Goal: Task Accomplishment & Management: Use online tool/utility

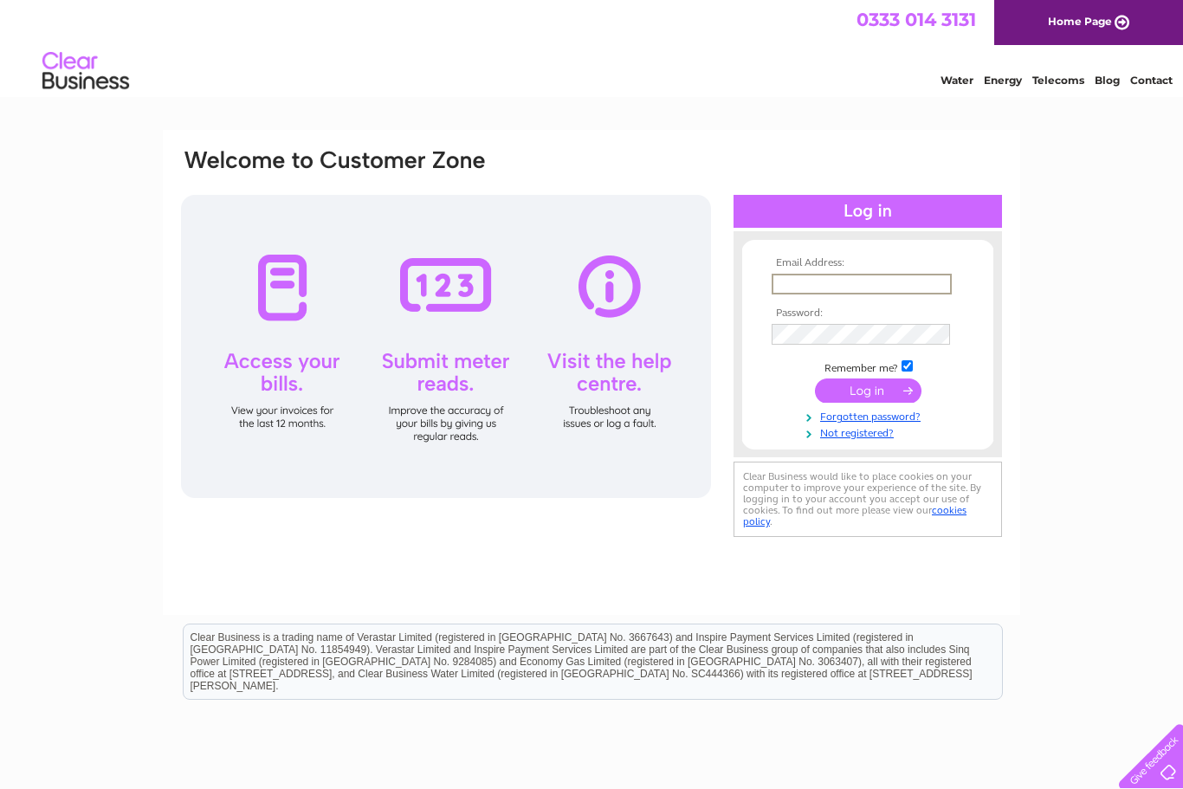
type input "cox701@btinternet.com"
click at [867, 391] on input "submit" at bounding box center [868, 389] width 106 height 24
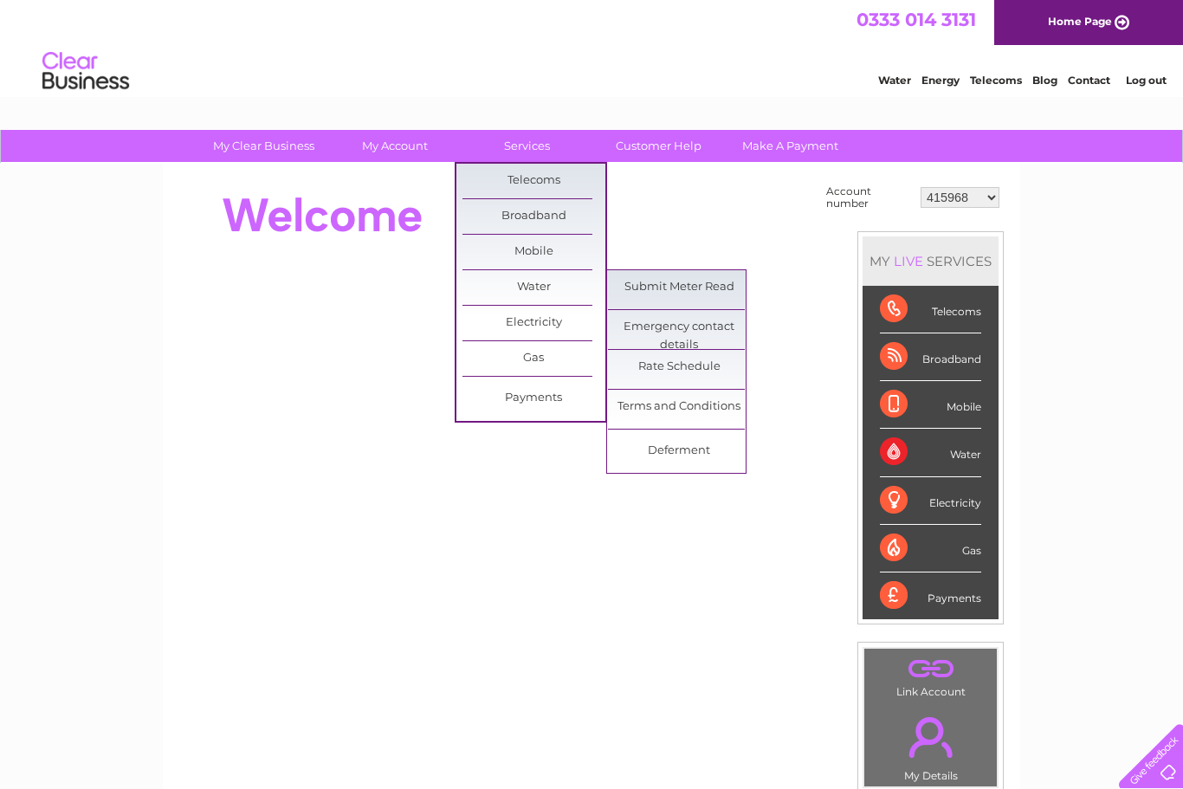
click at [711, 283] on link "Submit Meter Read" at bounding box center [679, 287] width 143 height 35
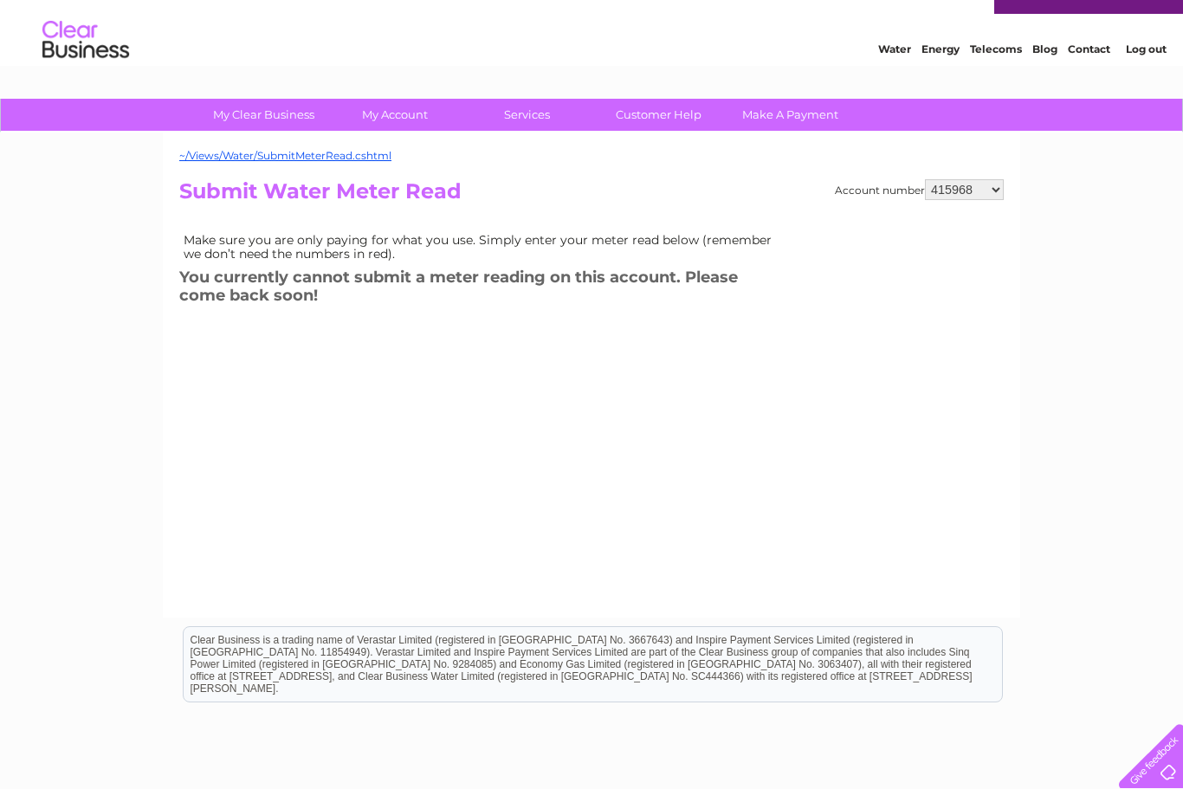
scroll to position [33, 0]
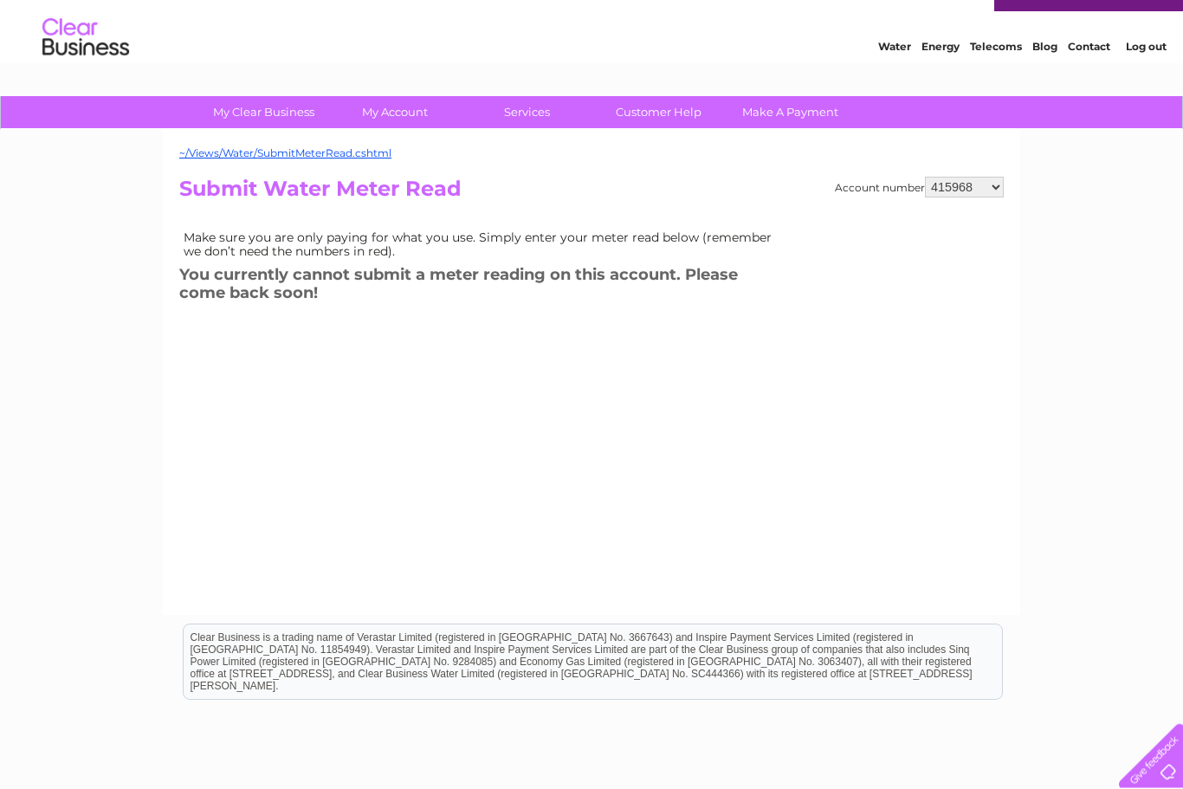
click at [968, 190] on select "415968 434537 30272318" at bounding box center [964, 187] width 79 height 21
select select "30272318"
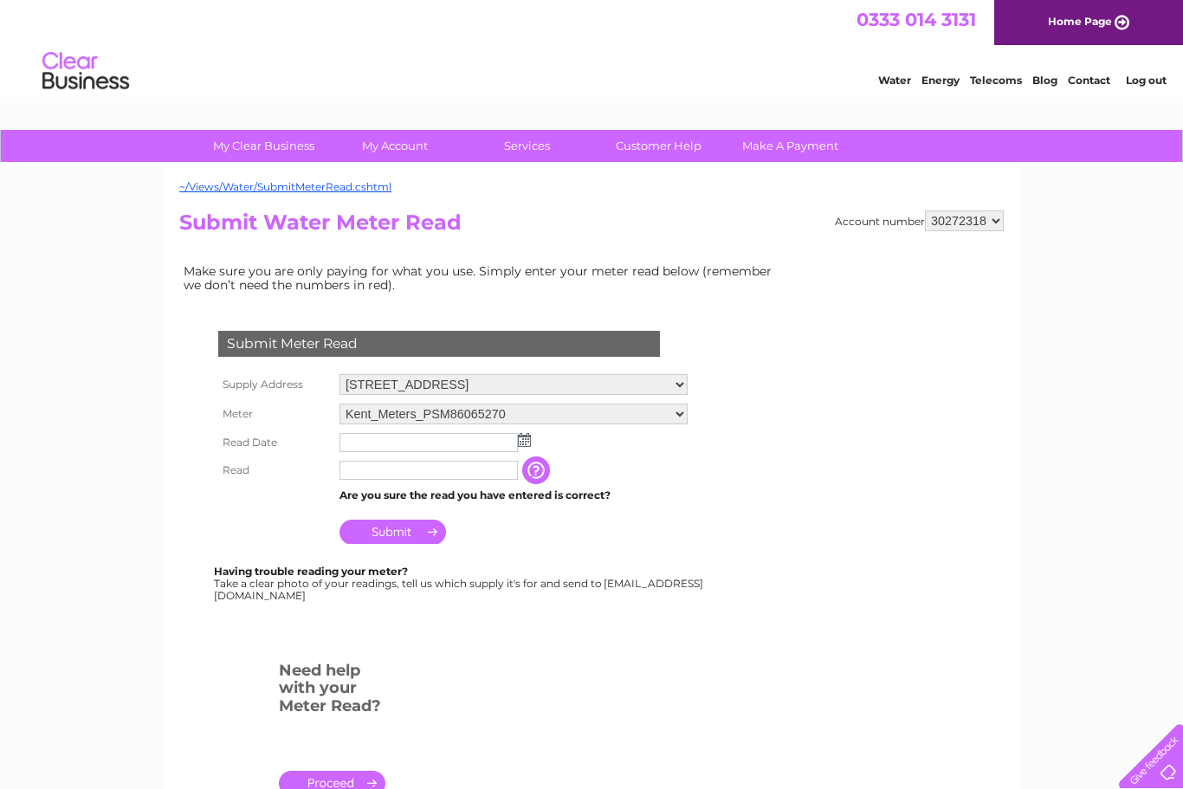
click at [441, 449] on input "text" at bounding box center [428, 442] width 178 height 19
click at [521, 448] on img at bounding box center [525, 441] width 13 height 14
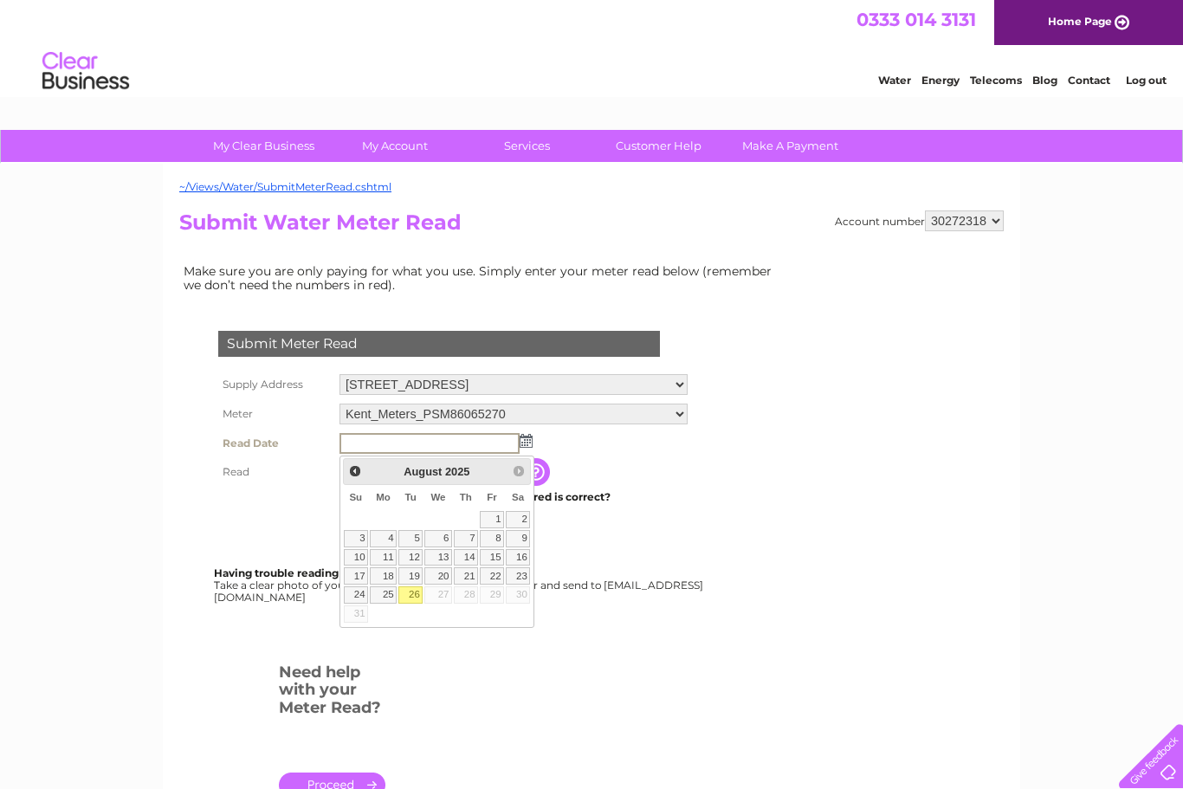
click at [416, 595] on link "26" at bounding box center [410, 594] width 24 height 17
type input "2025/08/26"
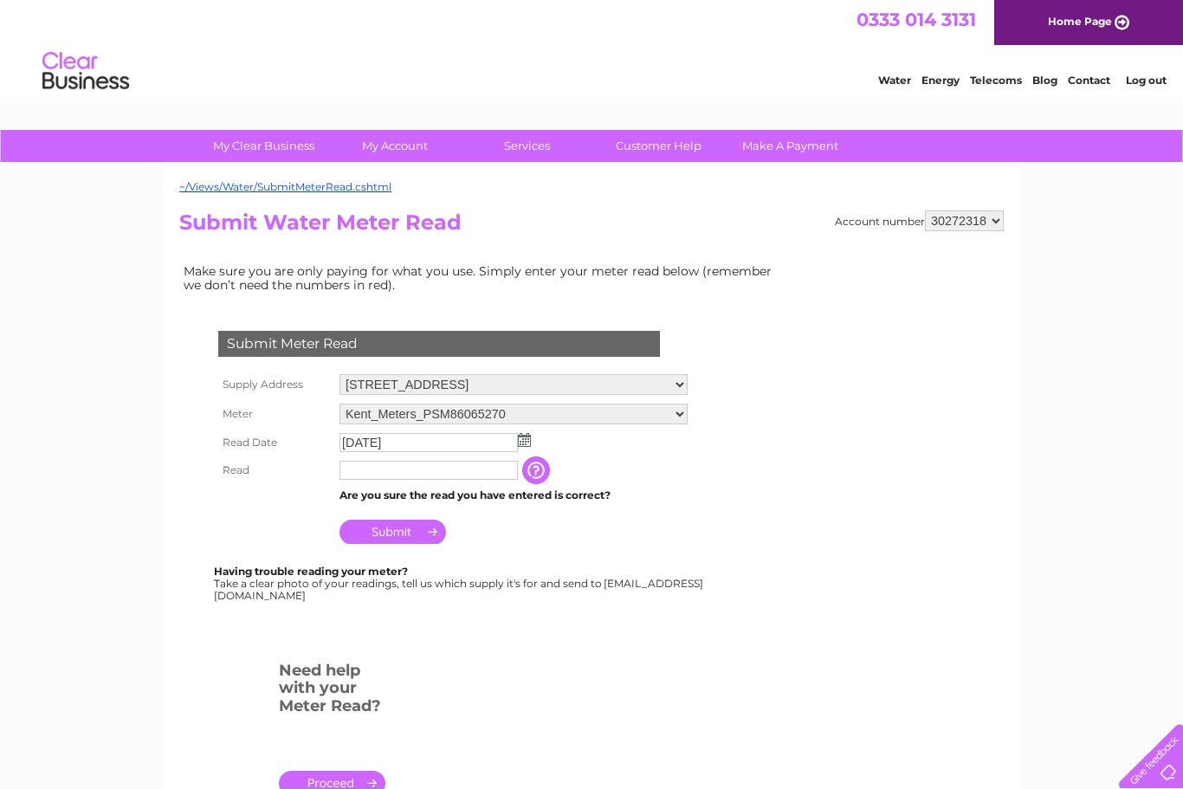
click at [442, 473] on input "text" at bounding box center [428, 470] width 178 height 19
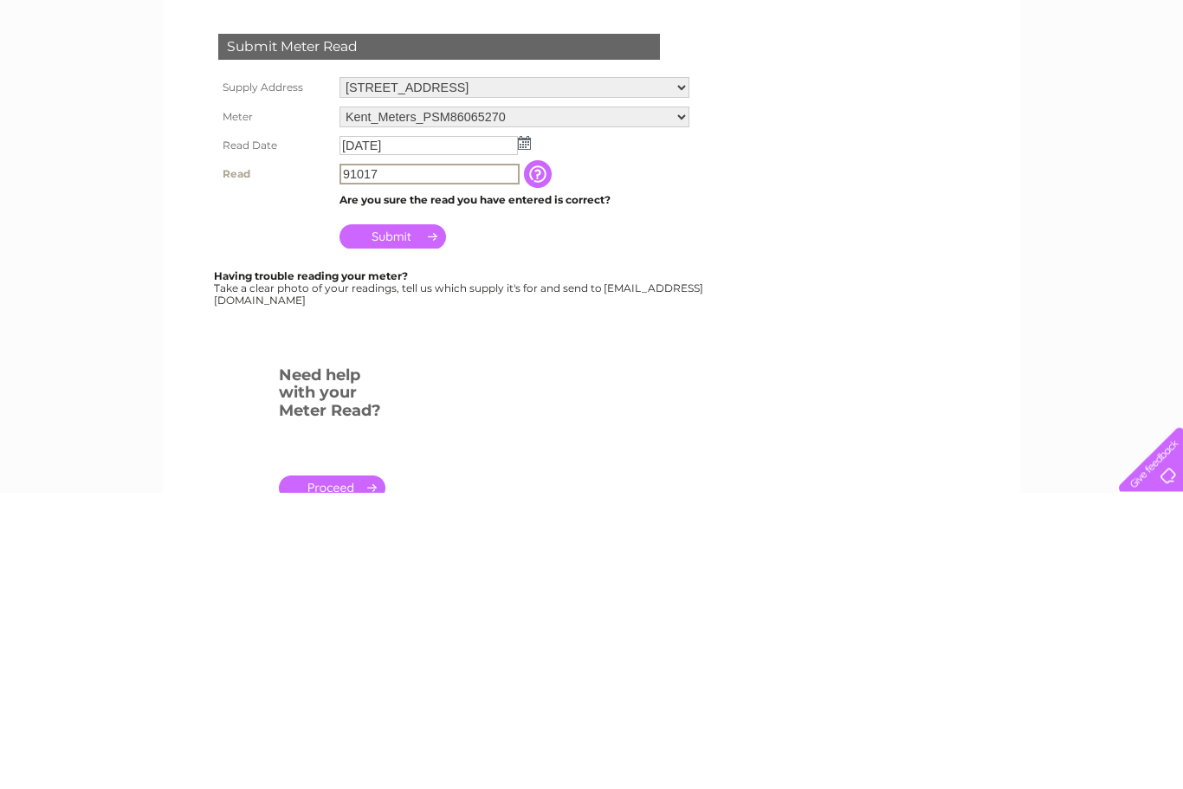
type input "91017"
click at [407, 521] on input "Submit" at bounding box center [392, 533] width 106 height 24
